Goal: Information Seeking & Learning: Learn about a topic

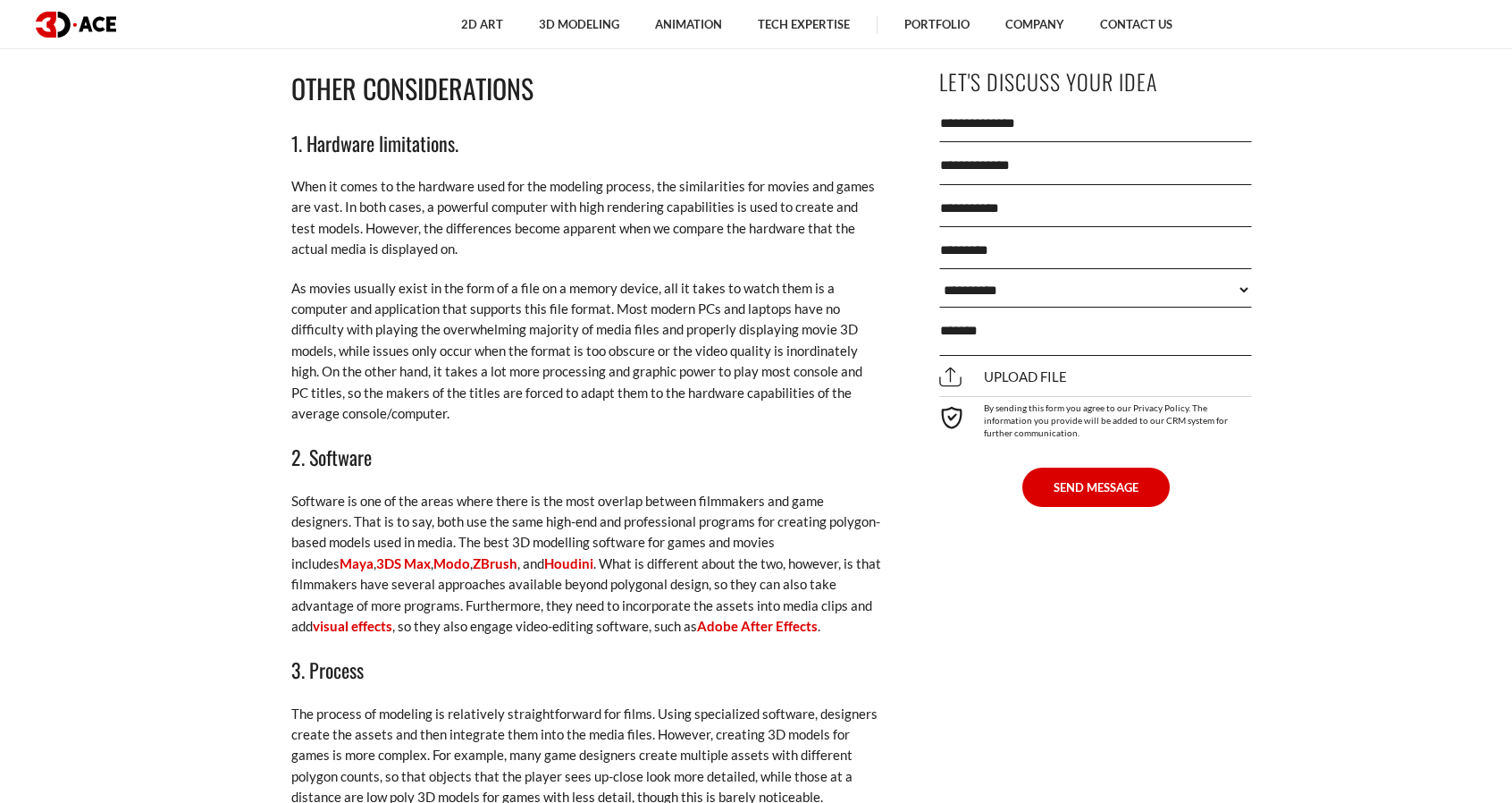
scroll to position [3398, 0]
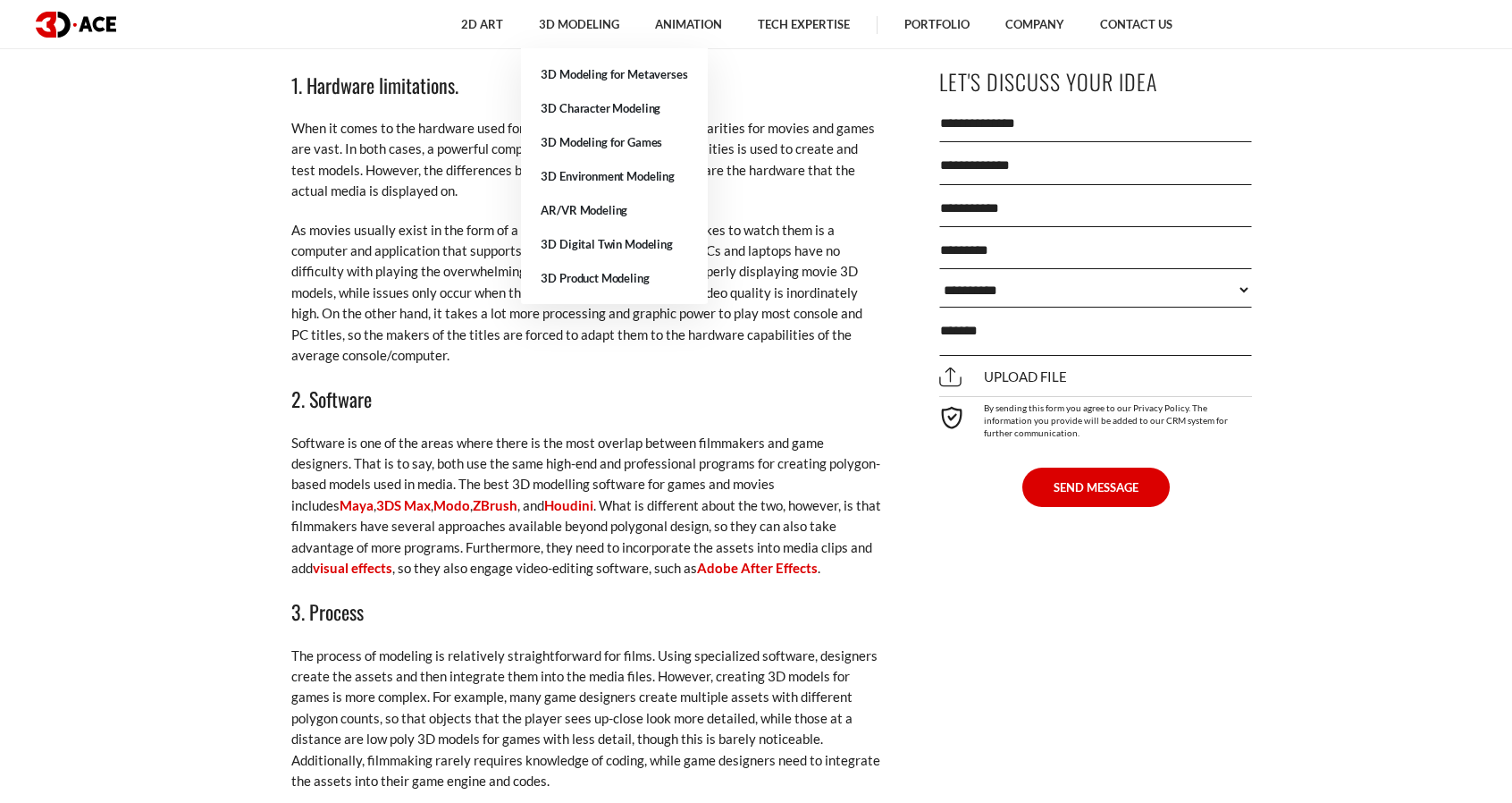
drag, startPoint x: 628, startPoint y: 104, endPoint x: 654, endPoint y: 72, distance: 41.2
click at [628, 105] on link "3D Character Modeling" at bounding box center [614, 108] width 186 height 34
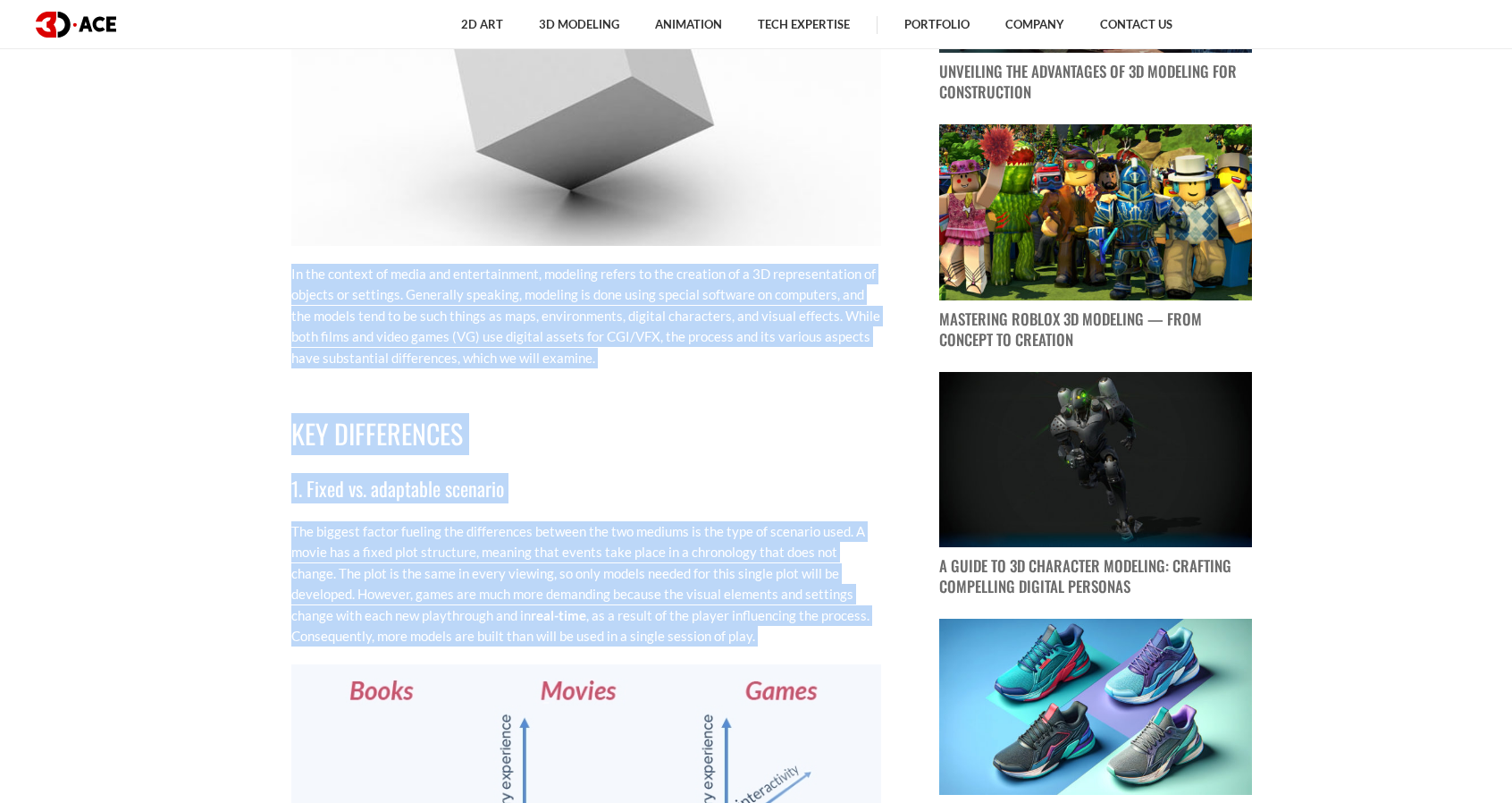
scroll to position [1520, 0]
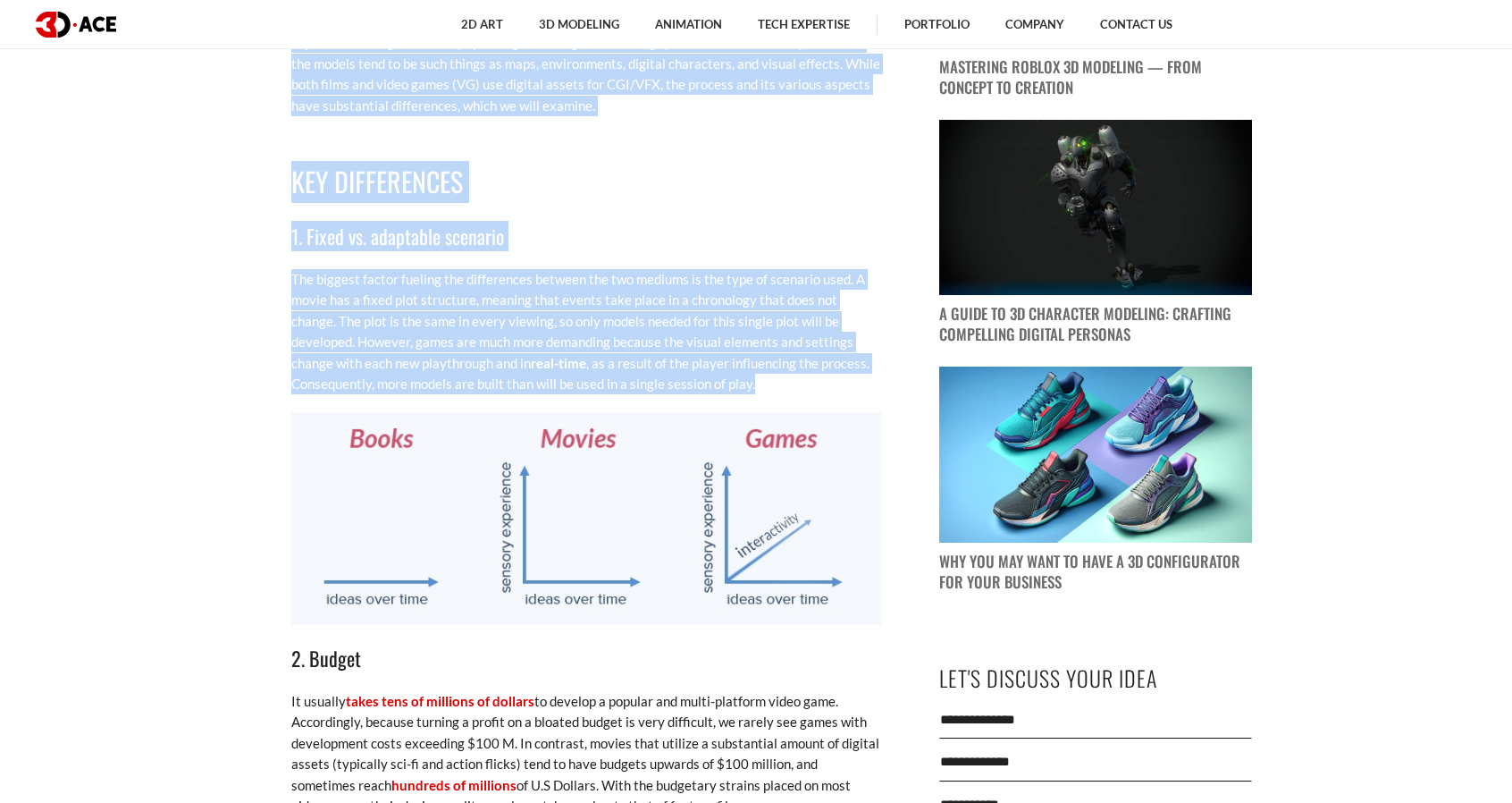
drag, startPoint x: 292, startPoint y: 373, endPoint x: 771, endPoint y: 389, distance: 479.3
copy div "In the context of media and entertainment, modeling refers to the creation of a…"
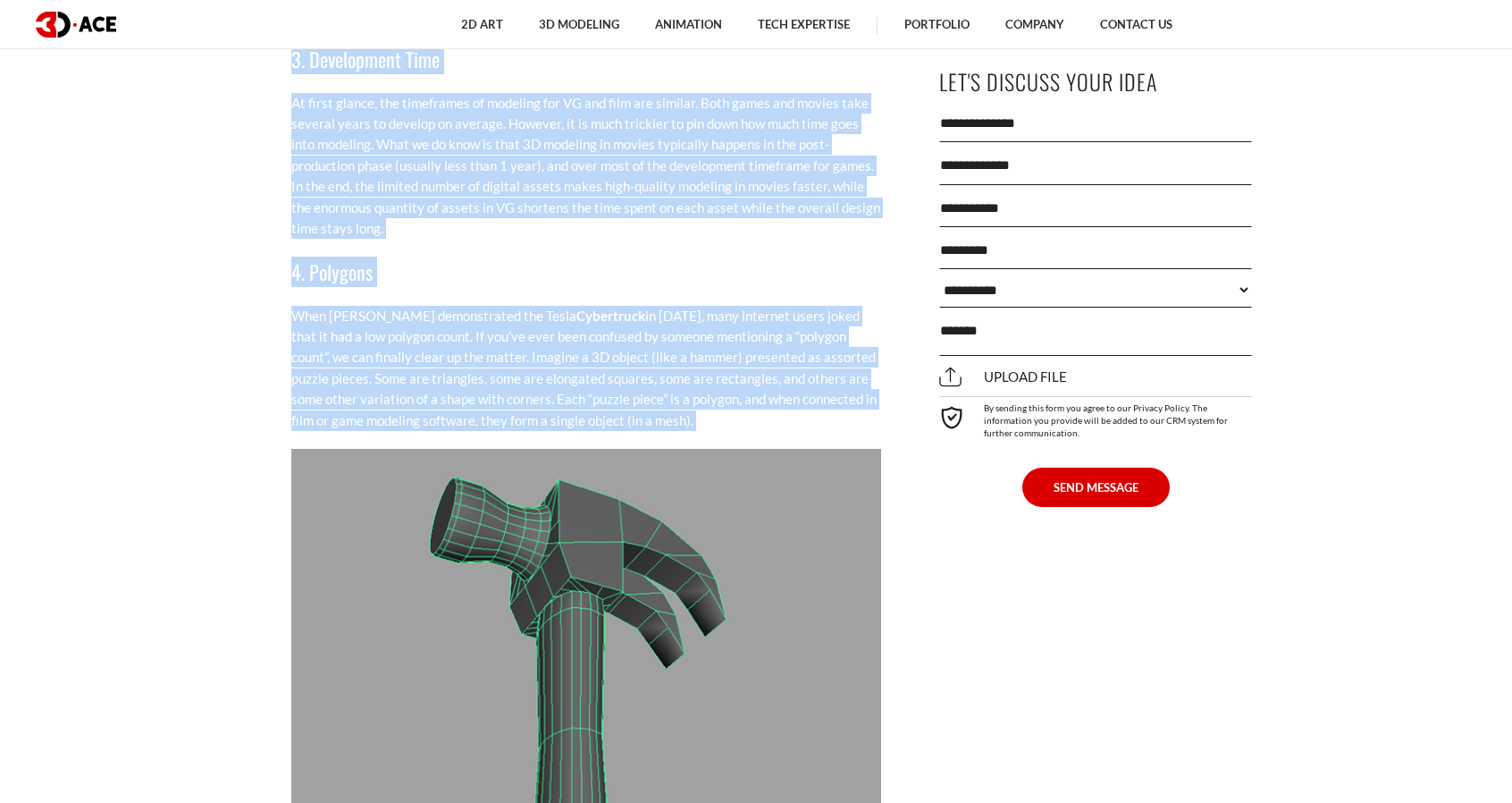
scroll to position [2325, 0]
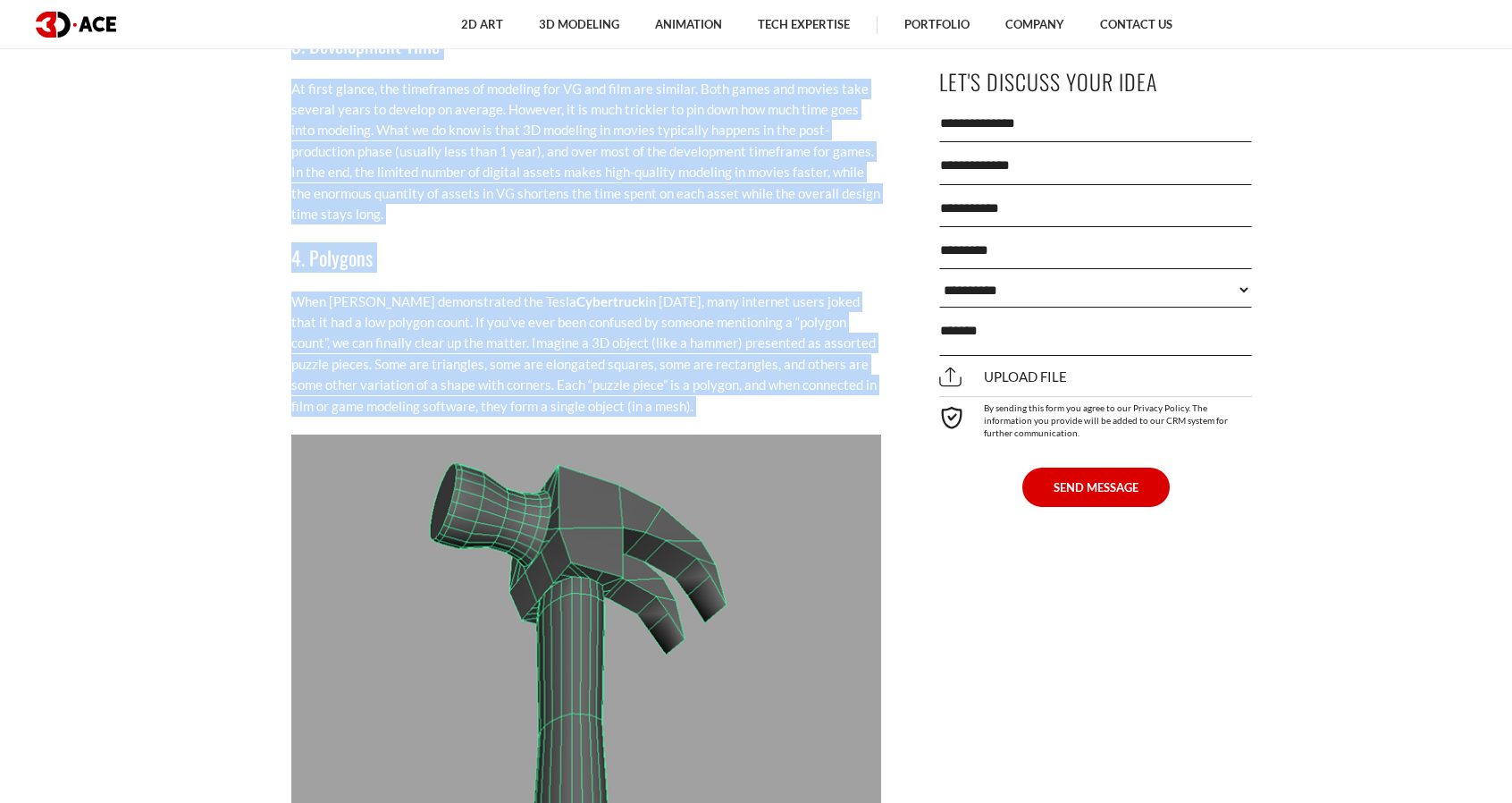
drag, startPoint x: 291, startPoint y: 119, endPoint x: 699, endPoint y: 415, distance: 504.1
copy div "2. Budget It usually takes tens of millions of dollars to develop a popular and…"
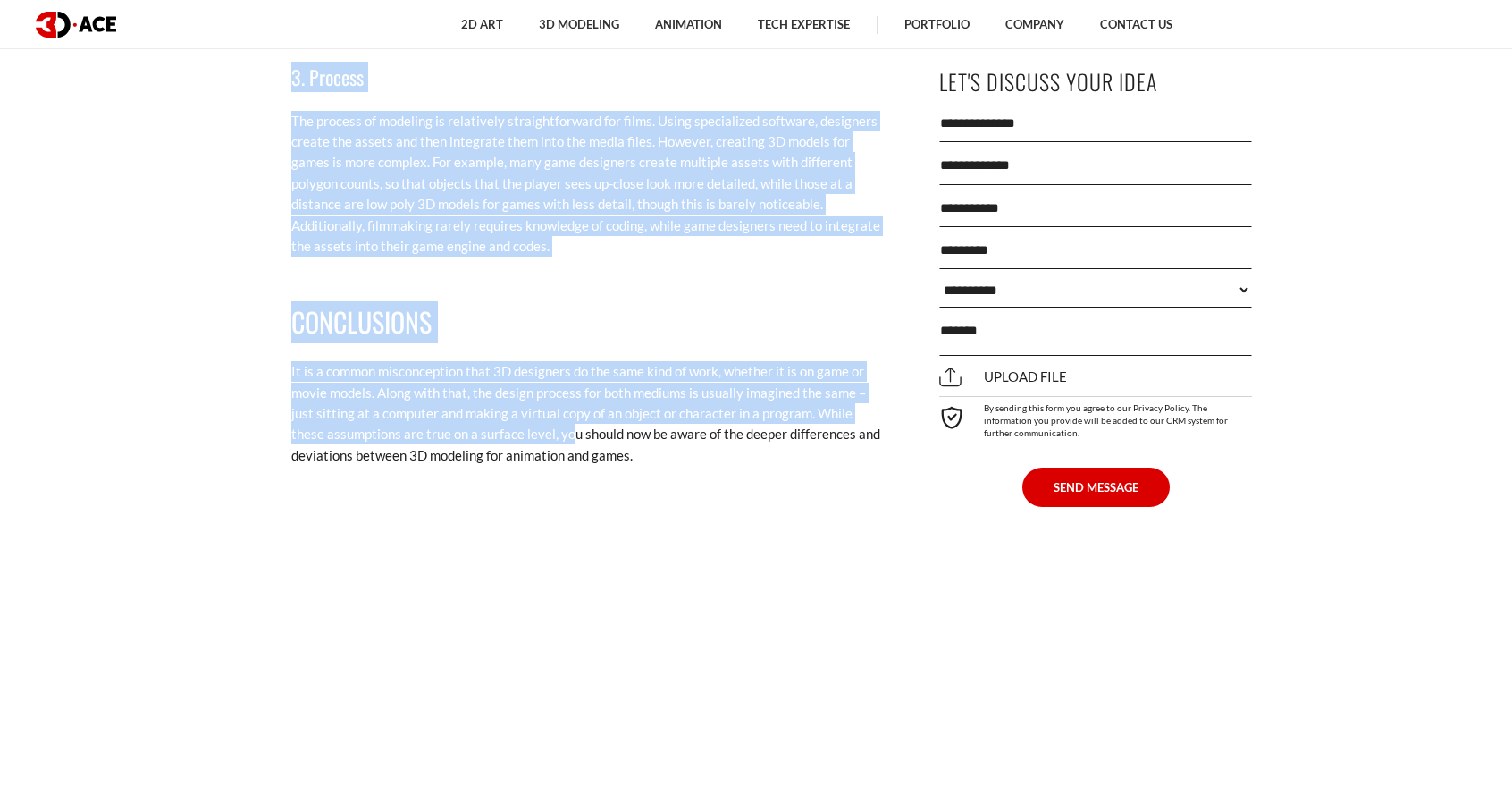
scroll to position [3935, 0]
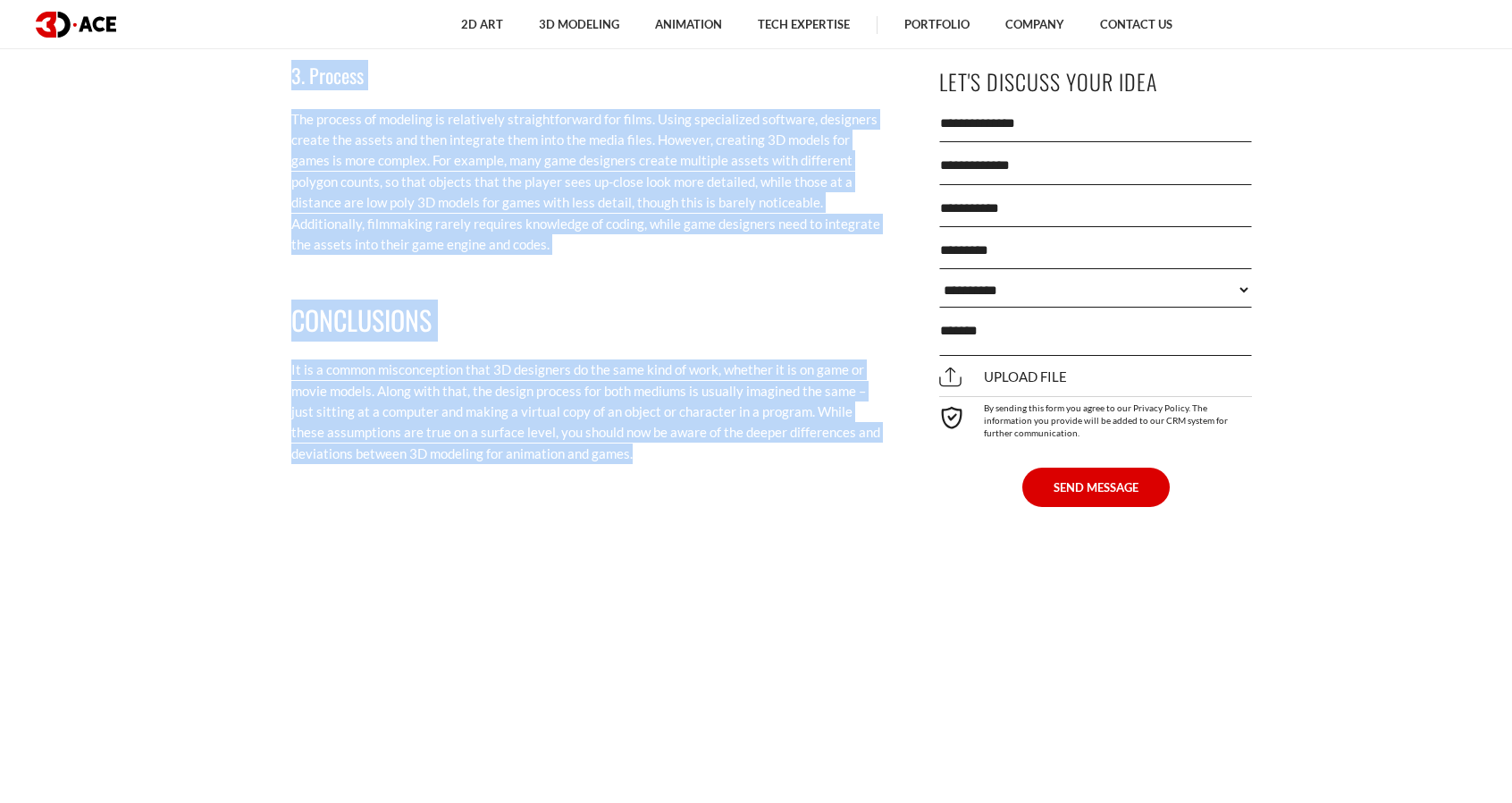
drag, startPoint x: 290, startPoint y: 228, endPoint x: 648, endPoint y: 464, distance: 428.8
copy div "Polygons are extremely important in the design of 3D model game assets and digi…"
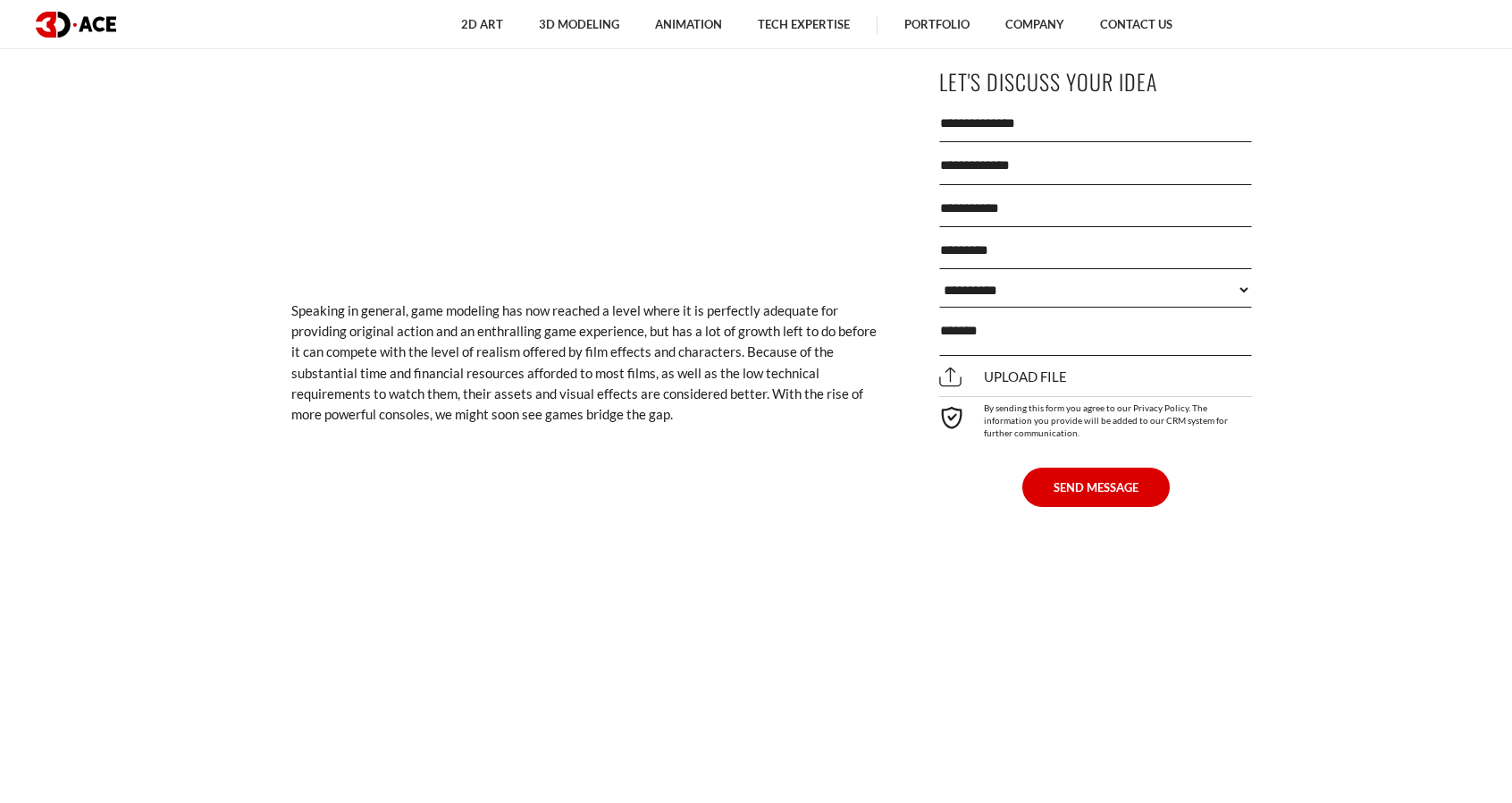
scroll to position [4561, 0]
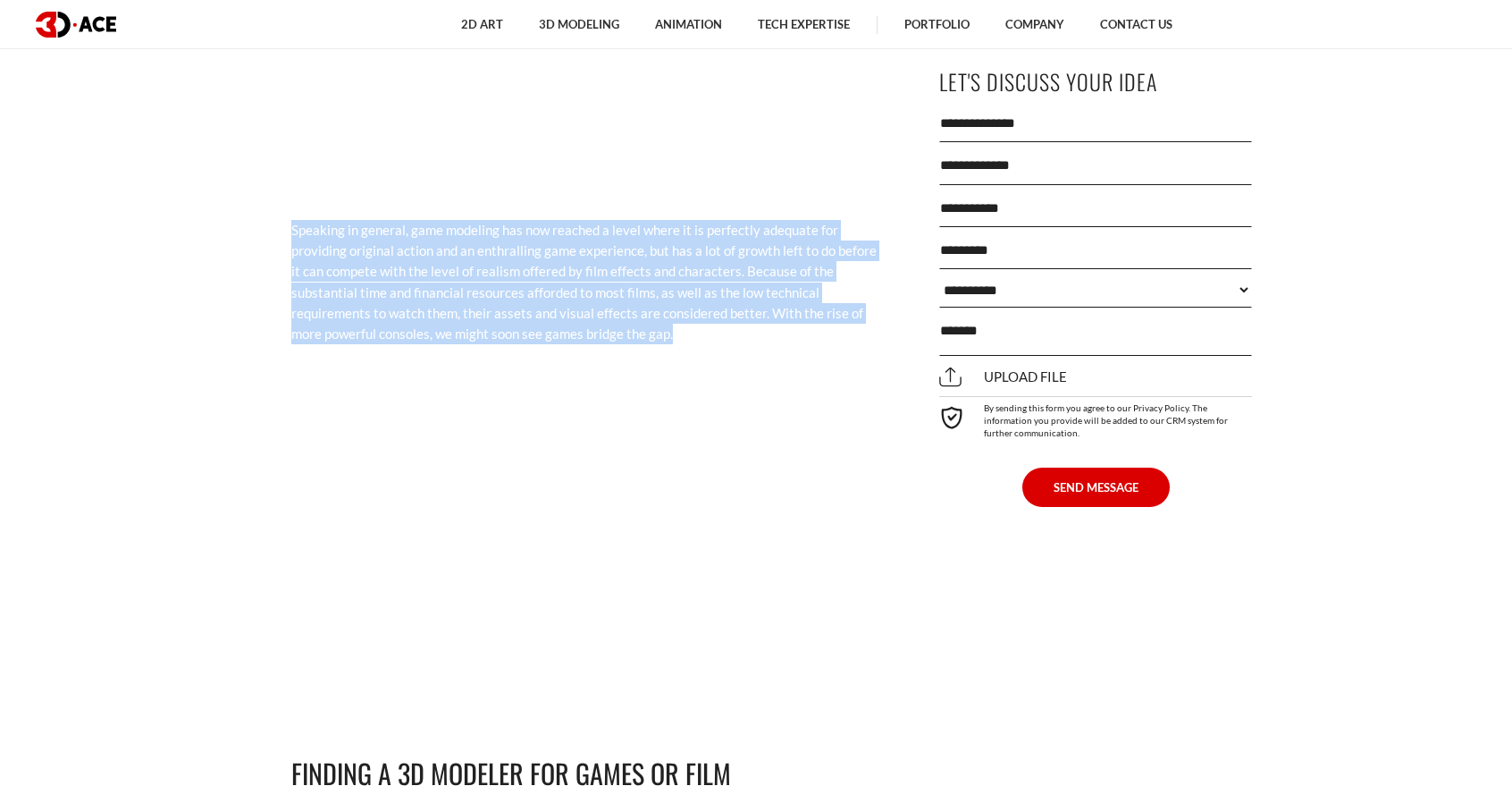
drag, startPoint x: 291, startPoint y: 229, endPoint x: 678, endPoint y: 334, distance: 401.0
click at [678, 335] on p "Speaking in general, game modeling has now reached a level where it is perfectl…" at bounding box center [586, 282] width 590 height 125
copy p "Speaking in general, game modeling has now reached a level where it is perfectl…"
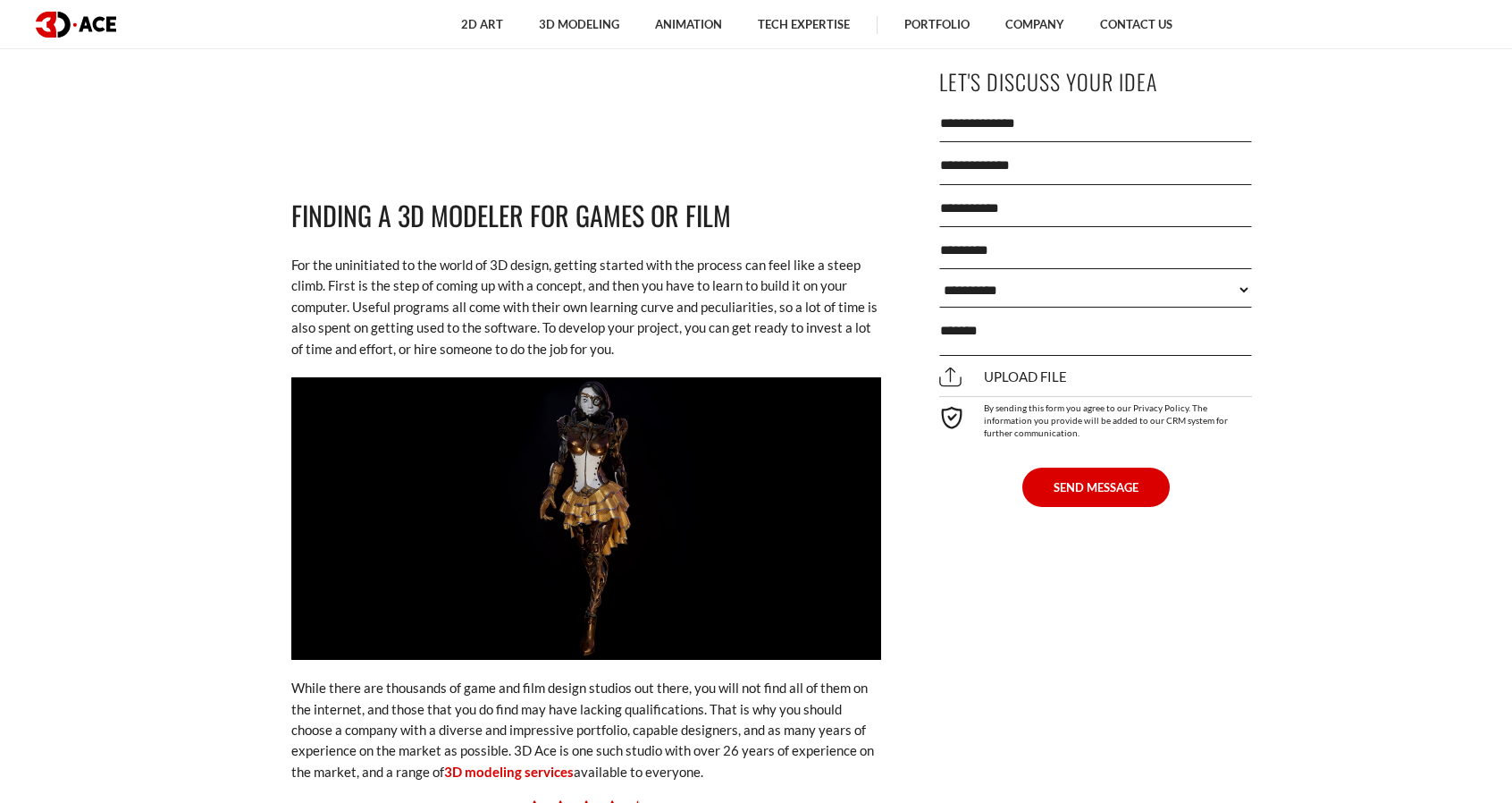
scroll to position [5097, 0]
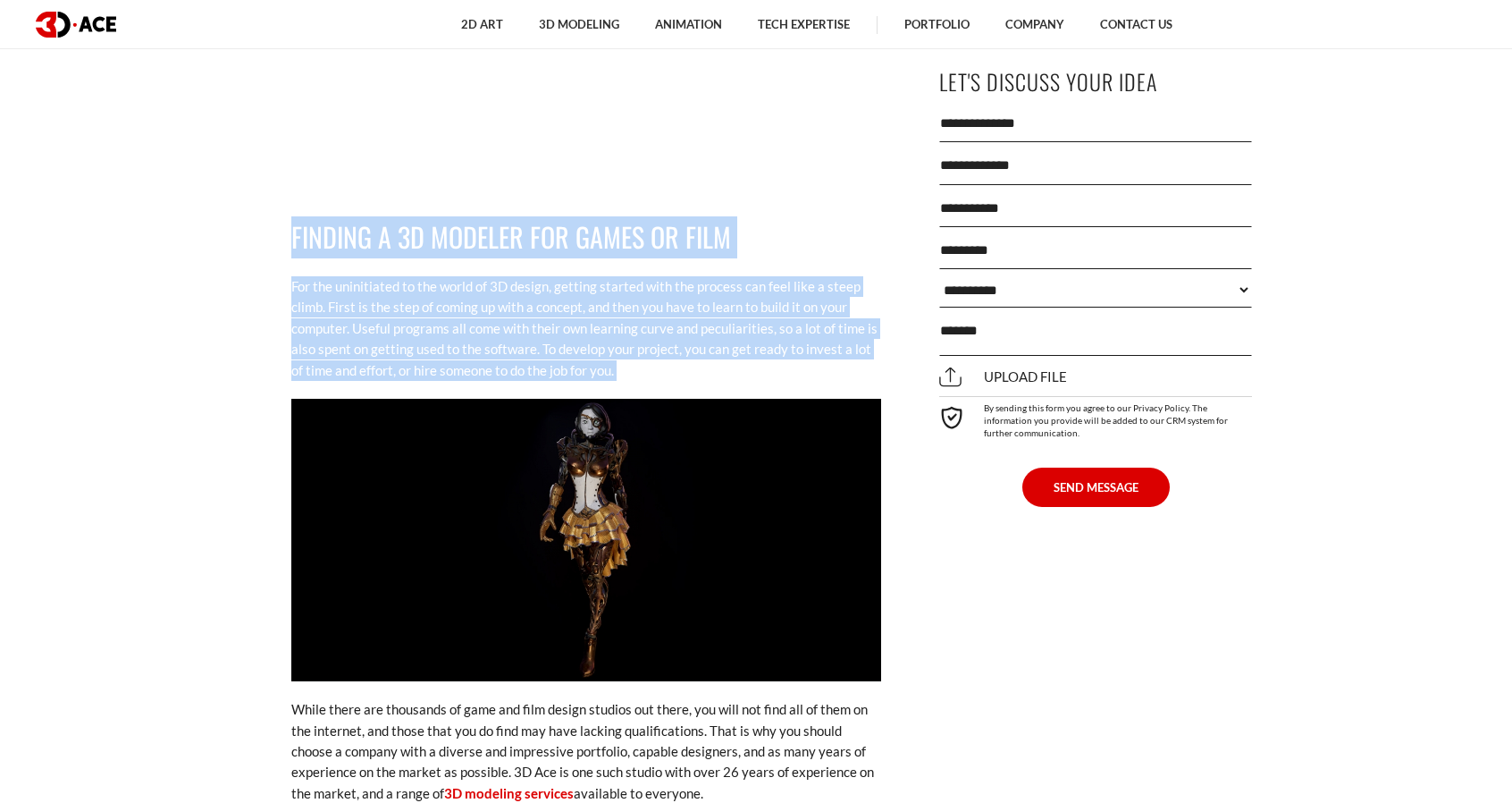
drag, startPoint x: 294, startPoint y: 244, endPoint x: 631, endPoint y: 397, distance: 370.1
copy div "Finding a 3D modeler for games or film For the uninitiated to the world of 3D d…"
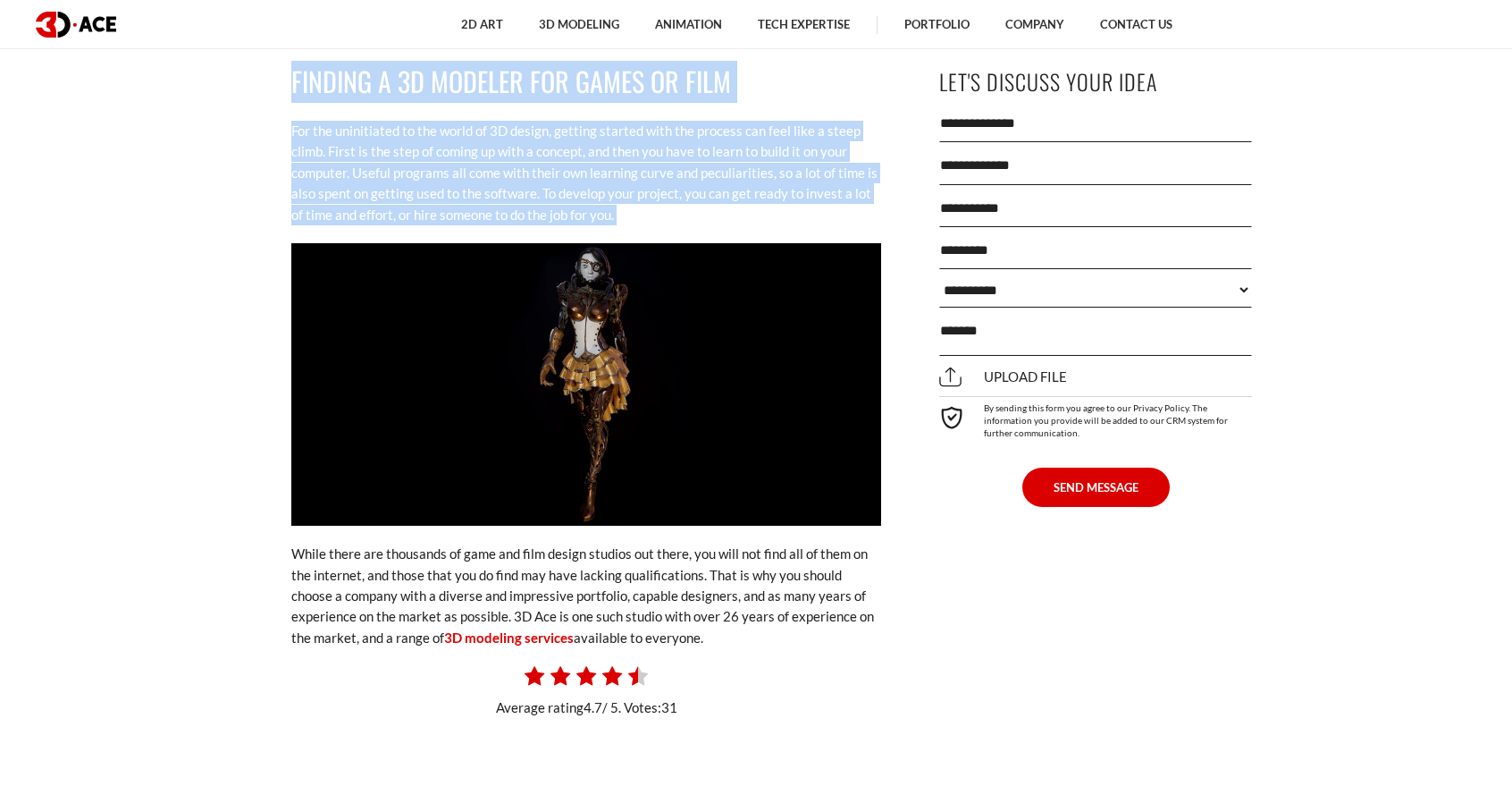
scroll to position [5456, 0]
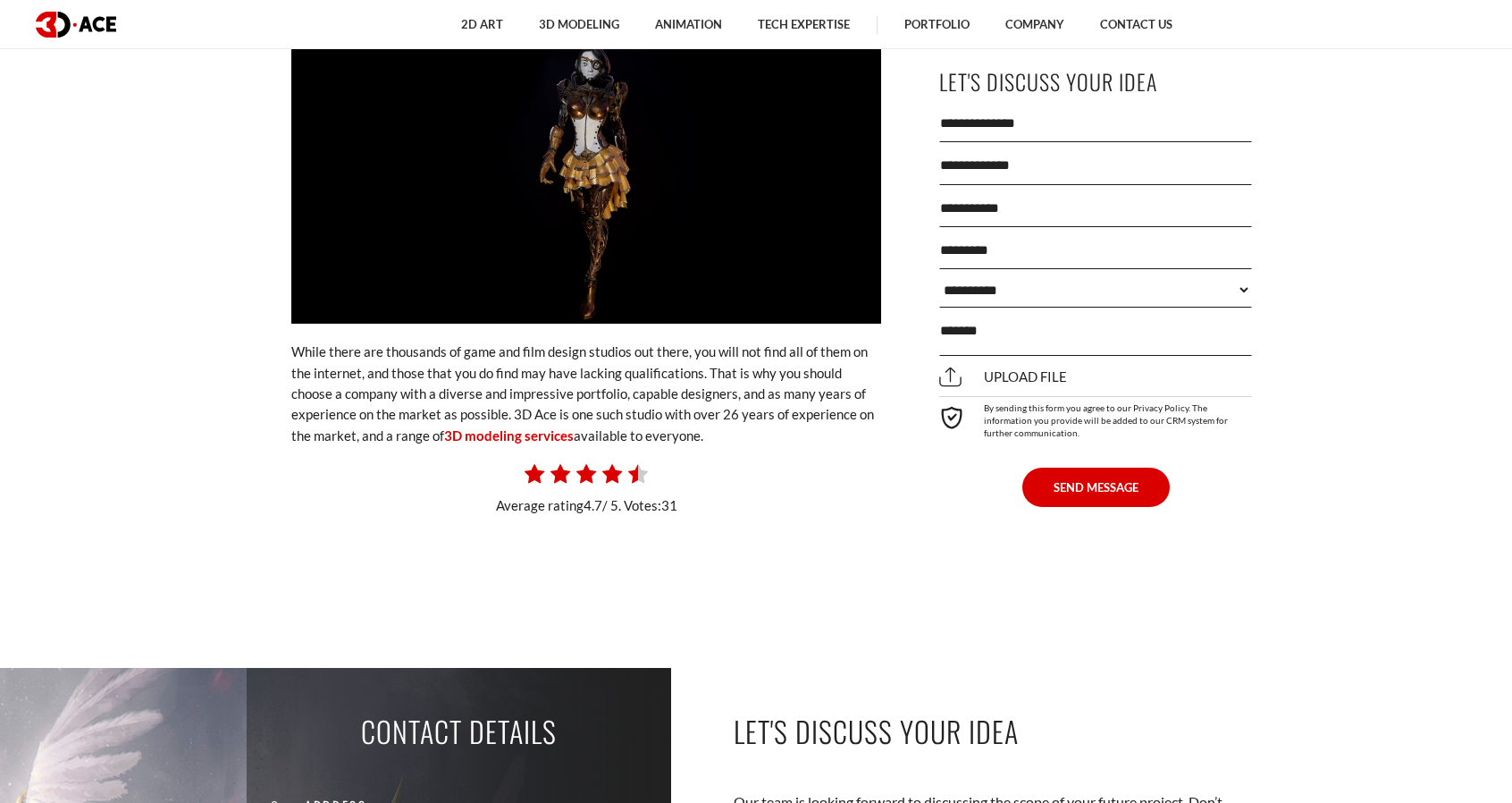
drag, startPoint x: 293, startPoint y: 348, endPoint x: 781, endPoint y: 432, distance: 495.2
click at [781, 433] on p "While there are thousands of game and film design studios out there, you will n…" at bounding box center [586, 393] width 590 height 104
copy p "While there are thousands of game and film design studios out there, you will n…"
